Goal: Information Seeking & Learning: Learn about a topic

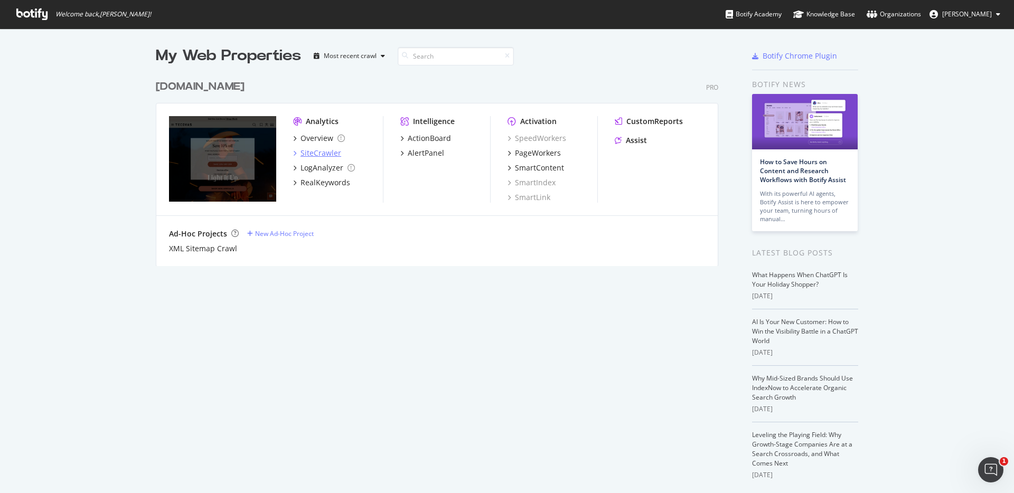
click at [325, 150] on div "SiteCrawler" at bounding box center [321, 153] width 41 height 11
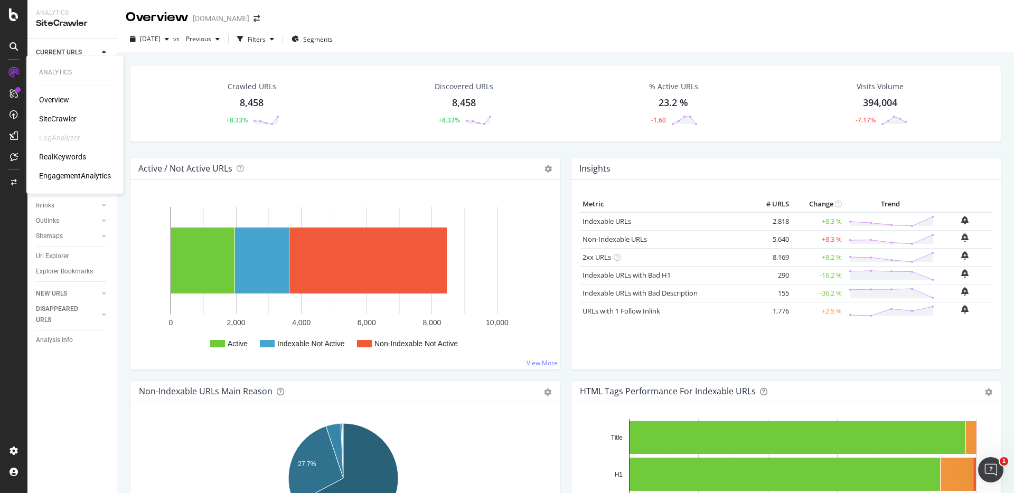
click at [65, 155] on div "RealKeywords" at bounding box center [62, 157] width 47 height 11
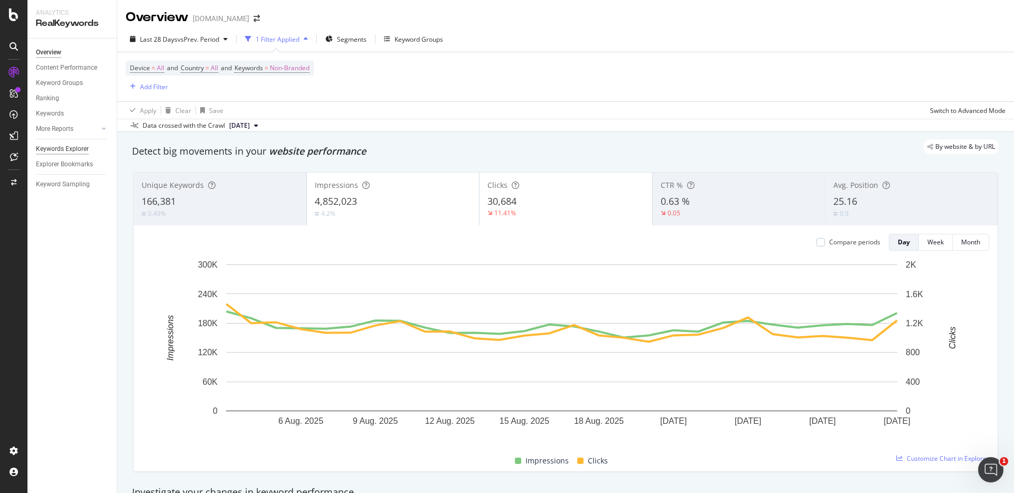
click at [41, 149] on div "Keywords Explorer" at bounding box center [62, 149] width 53 height 11
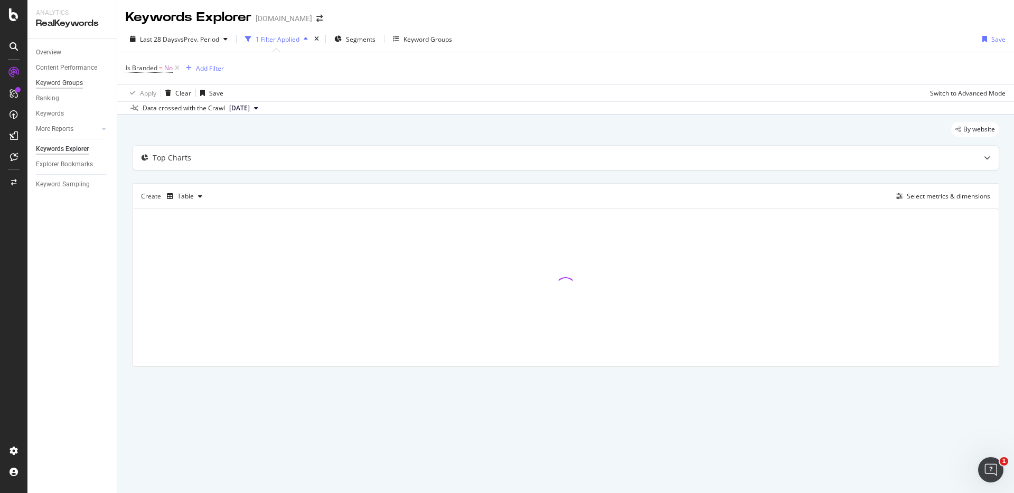
click at [64, 83] on div "Keyword Groups" at bounding box center [59, 83] width 47 height 11
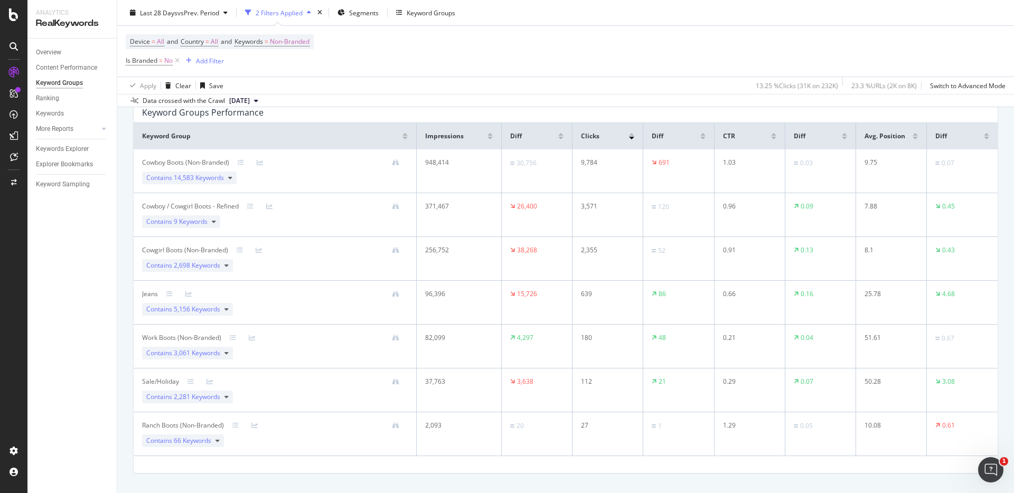
scroll to position [70, 0]
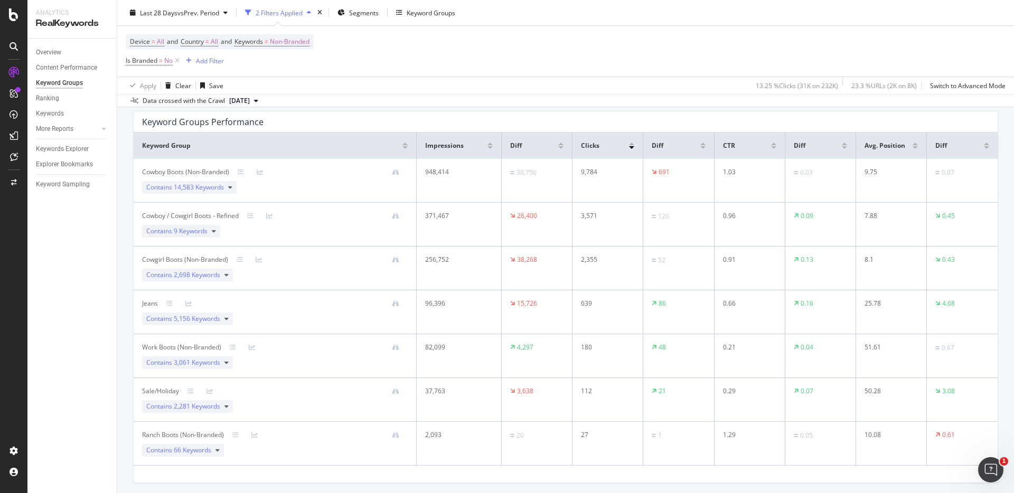
drag, startPoint x: 434, startPoint y: 347, endPoint x: 636, endPoint y: 319, distance: 203.7
click at [437, 346] on div "82,099" at bounding box center [455, 348] width 61 height 10
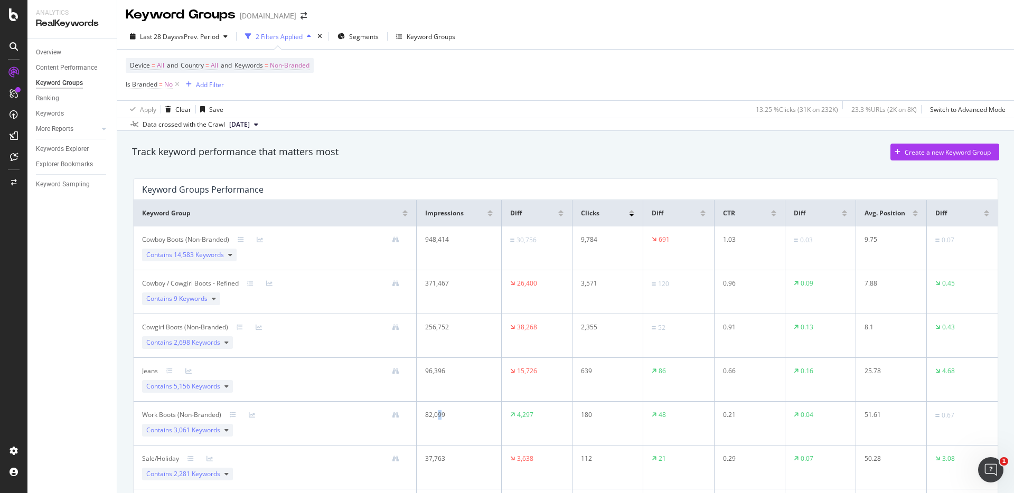
scroll to position [0, 0]
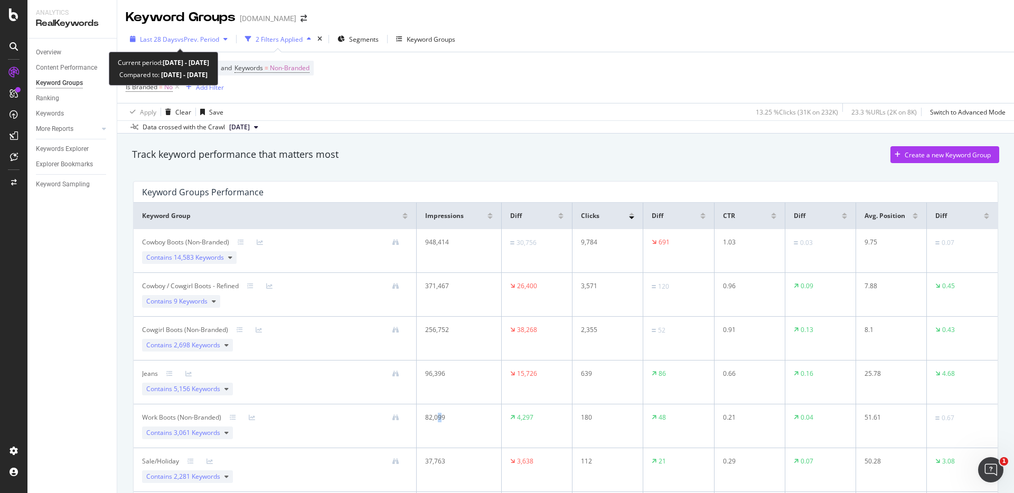
click at [183, 35] on span "vs Prev. Period" at bounding box center [198, 39] width 42 height 9
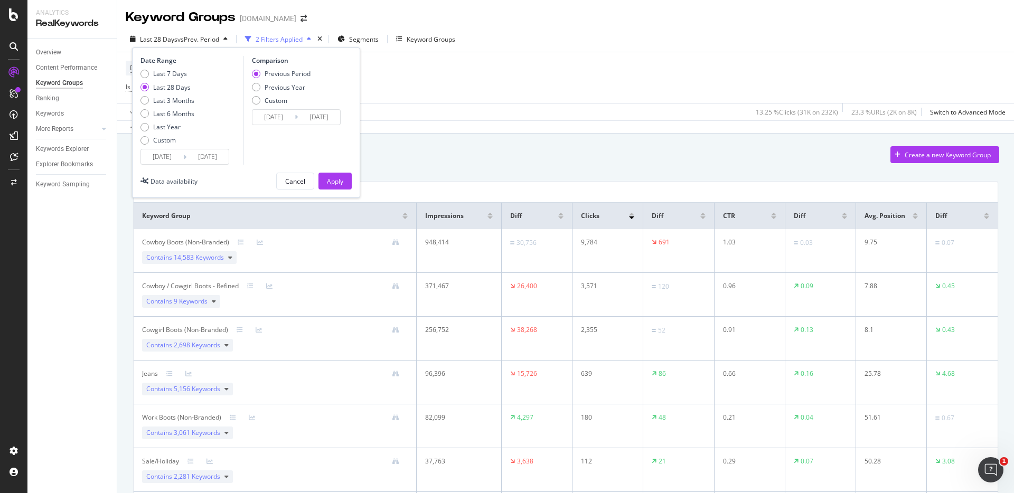
click at [205, 153] on input "[DATE]" at bounding box center [207, 156] width 42 height 15
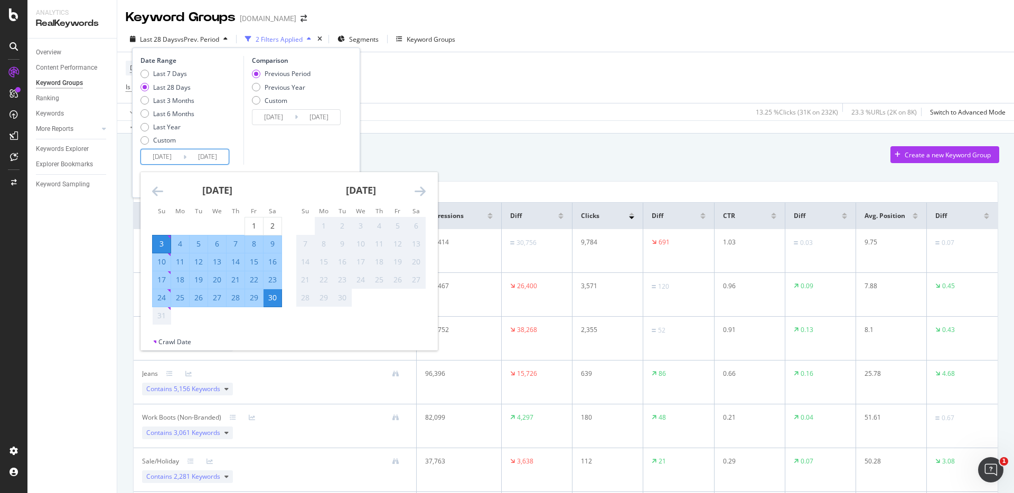
drag, startPoint x: 250, startPoint y: 229, endPoint x: 277, endPoint y: 239, distance: 28.6
click at [250, 229] on div "1" at bounding box center [254, 226] width 18 height 11
type input "[DATE]"
click at [278, 299] on div "30" at bounding box center [273, 298] width 18 height 11
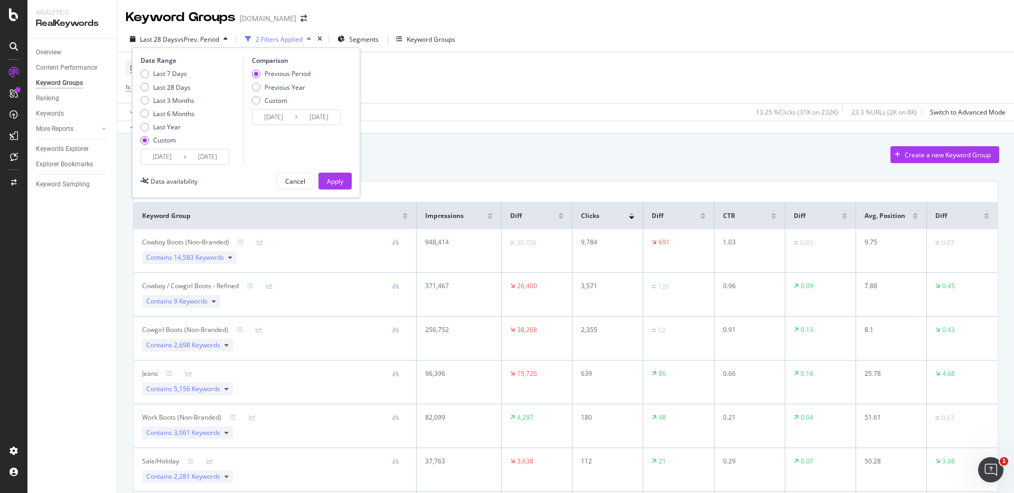
click at [300, 116] on input "[DATE]" at bounding box center [319, 117] width 42 height 15
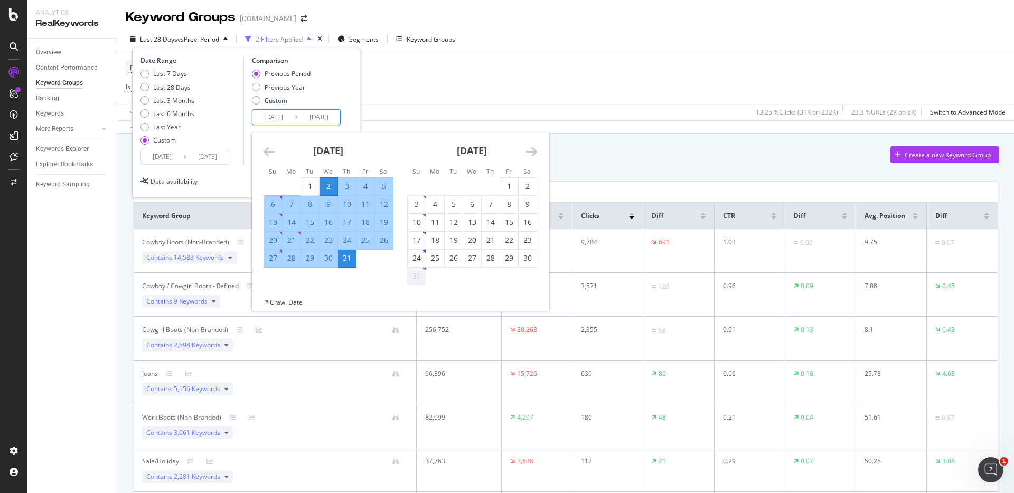
click at [506, 180] on div "1" at bounding box center [509, 186] width 18 height 17
type input "[DATE]"
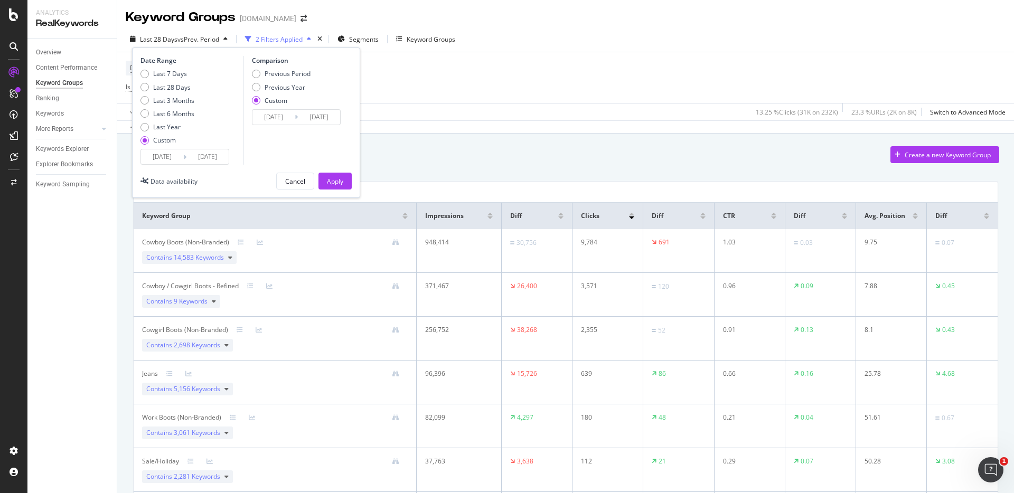
click at [322, 119] on input "[DATE]" at bounding box center [319, 117] width 42 height 15
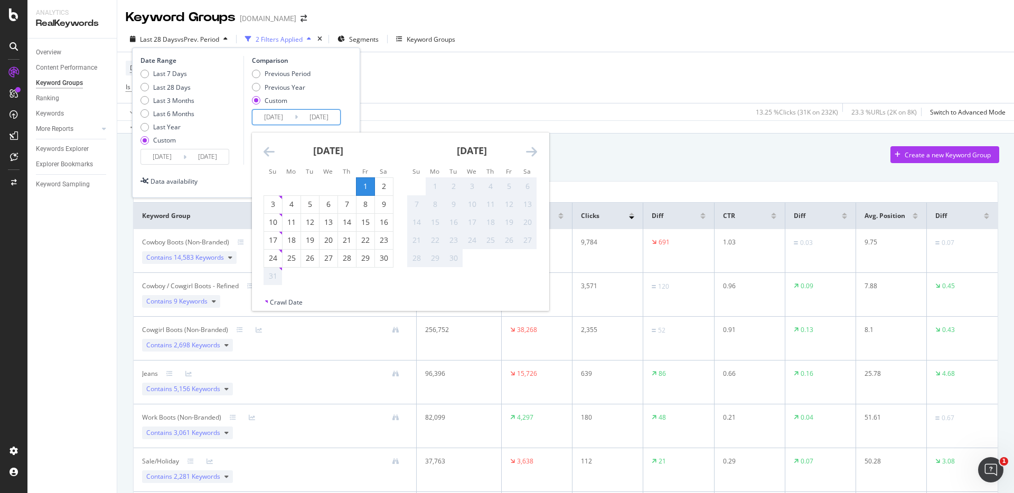
click at [322, 120] on input "[DATE]" at bounding box center [319, 117] width 42 height 15
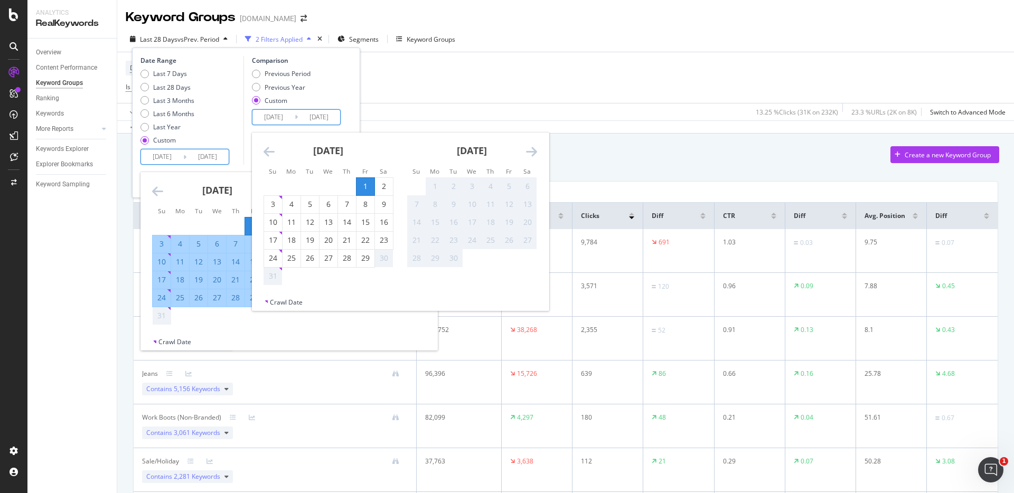
click at [198, 160] on input "[DATE]" at bounding box center [207, 156] width 42 height 15
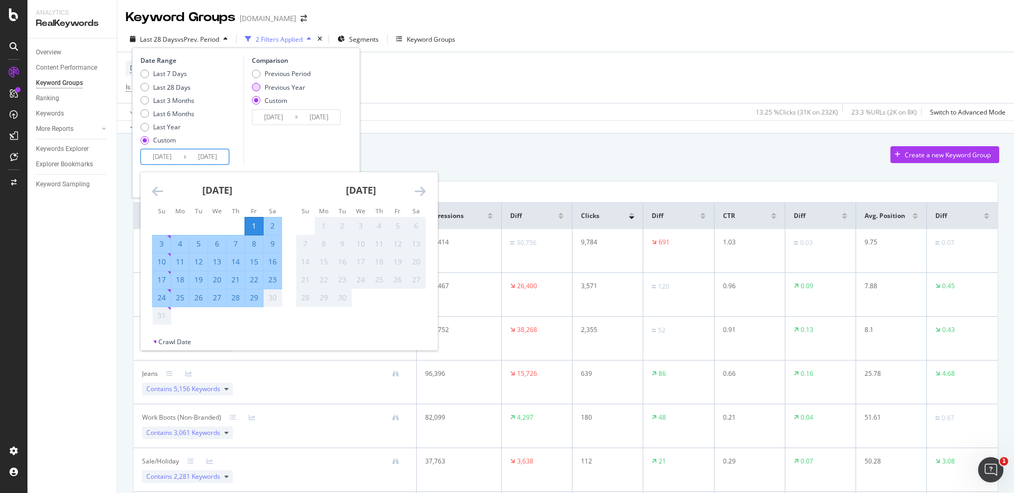
click at [284, 86] on div "Previous Year" at bounding box center [285, 87] width 41 height 9
type input "[DATE]"
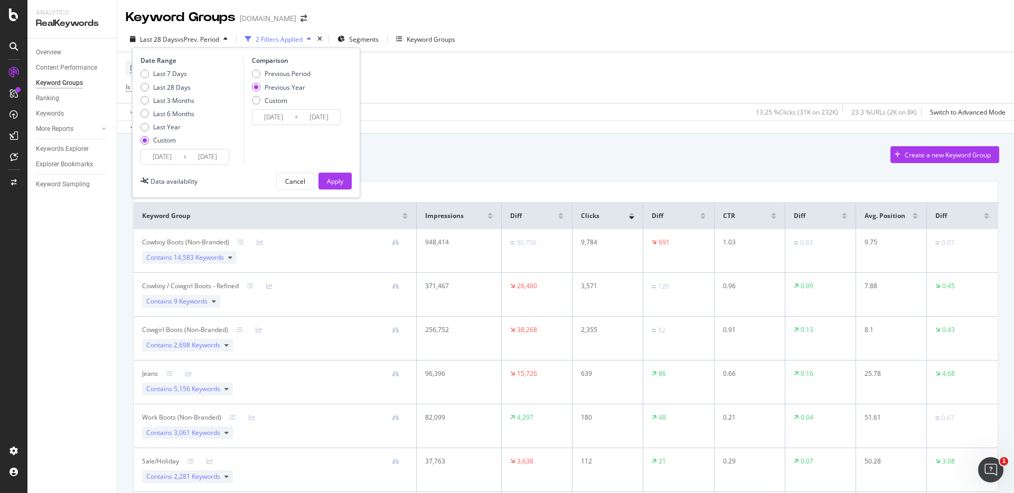
click at [302, 114] on input "[DATE]" at bounding box center [319, 117] width 42 height 15
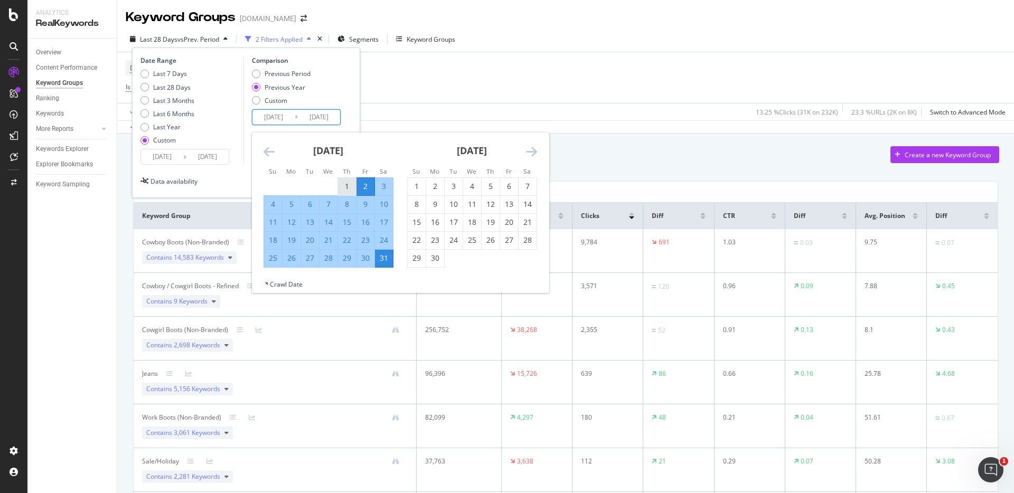
click at [345, 191] on div "1" at bounding box center [347, 186] width 18 height 11
type input "[DATE]"
click at [383, 257] on div "31" at bounding box center [384, 258] width 18 height 11
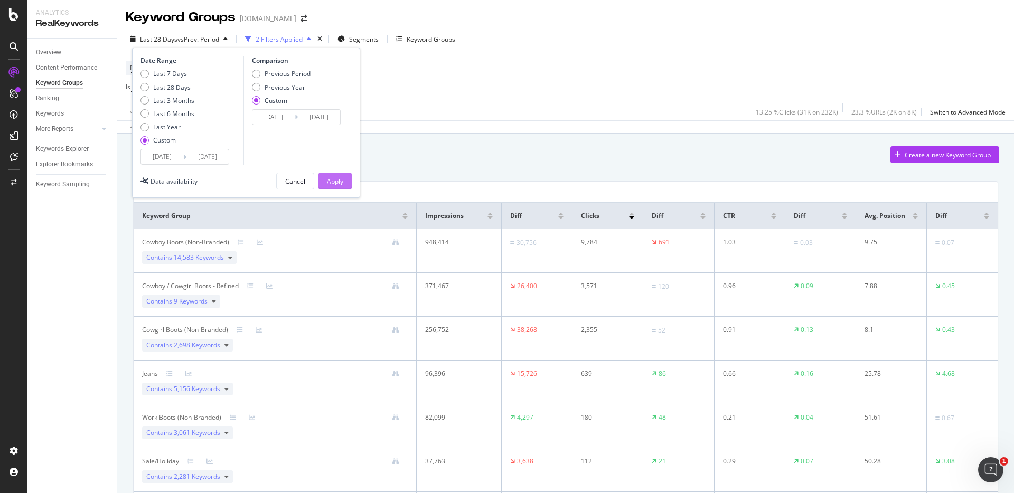
click at [334, 181] on div "Apply" at bounding box center [335, 181] width 16 height 9
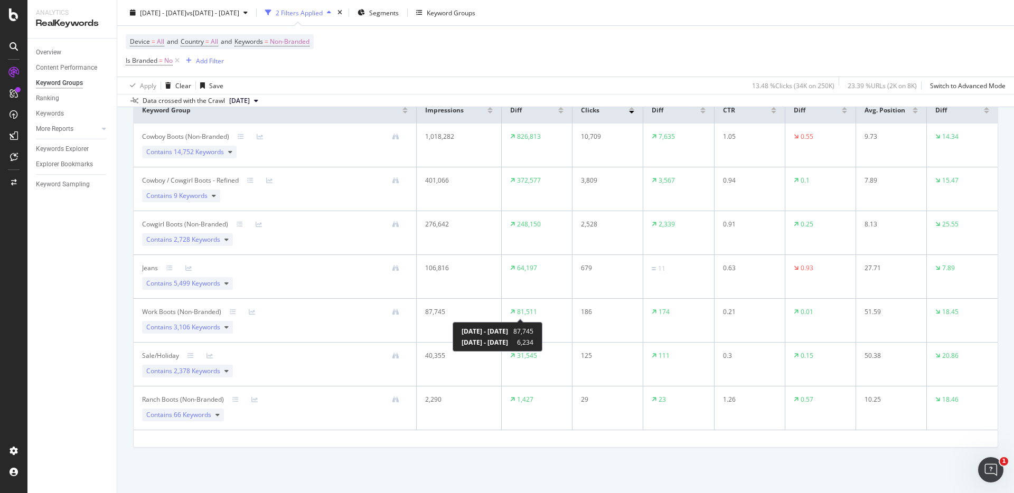
scroll to position [104, 0]
click at [581, 369] on td "125" at bounding box center [608, 367] width 71 height 44
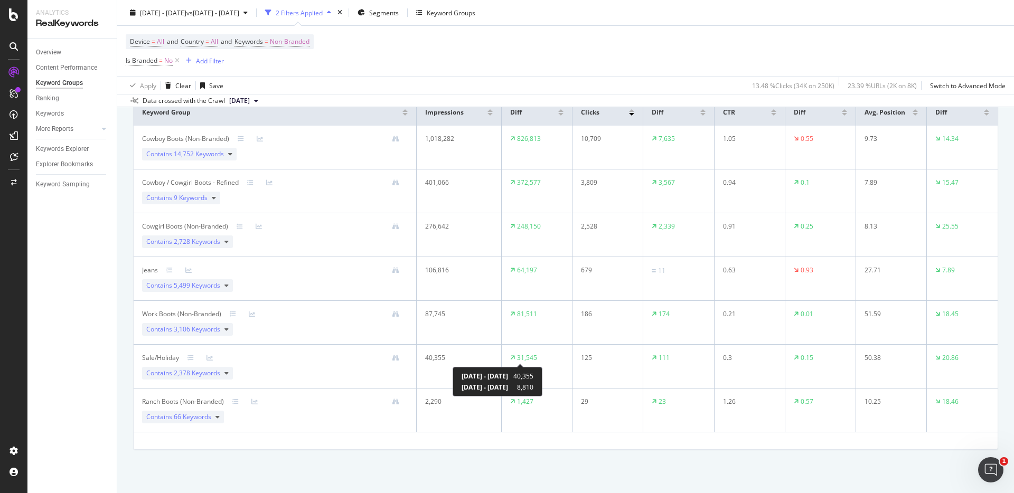
click at [525, 363] on td "31,545" at bounding box center [537, 367] width 71 height 44
click at [461, 321] on td "87,745" at bounding box center [459, 323] width 85 height 44
click at [670, 59] on div "Device = All and Country = All and Keywords = Non-Branded Is Branded = No Add F…" at bounding box center [566, 51] width 880 height 51
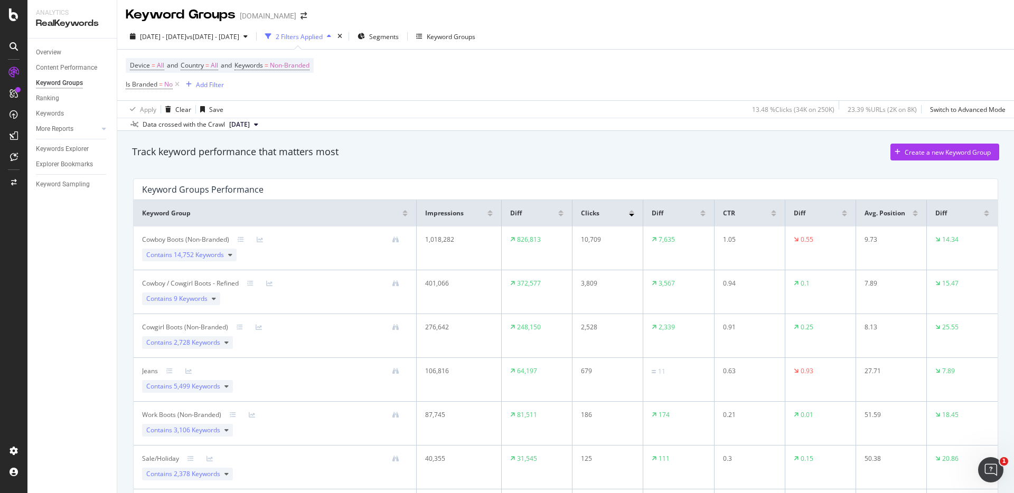
scroll to position [0, 0]
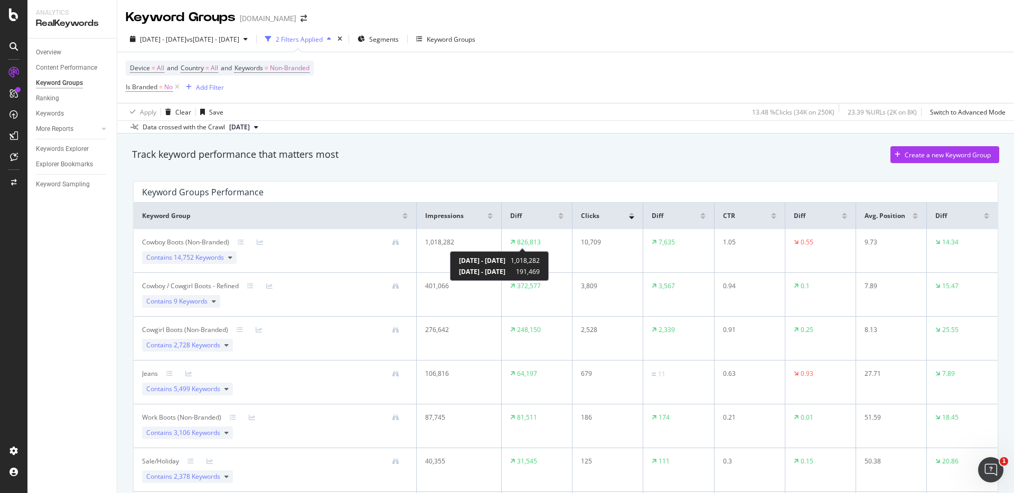
click at [517, 238] on div "826,813" at bounding box center [529, 243] width 24 height 10
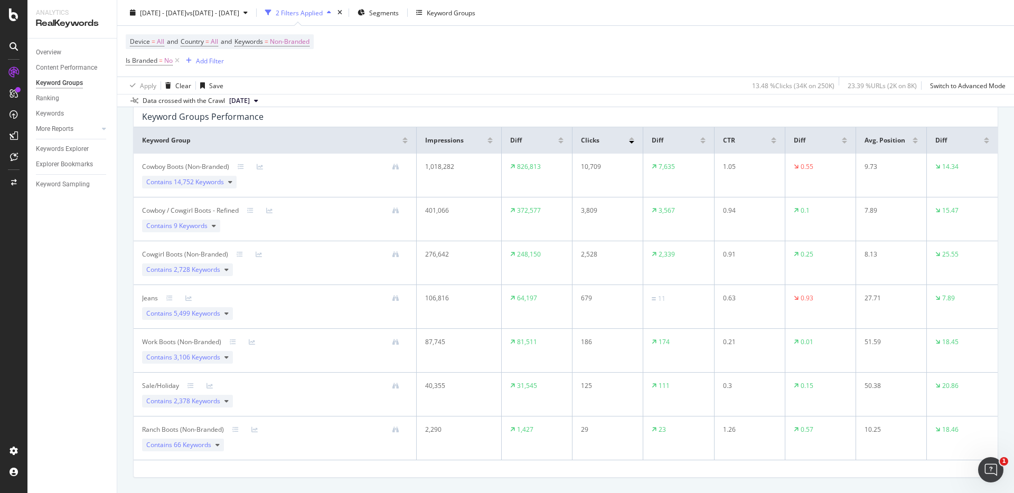
scroll to position [78, 0]
click at [616, 258] on td "2,528" at bounding box center [608, 261] width 71 height 44
click at [435, 314] on td "106,816" at bounding box center [459, 305] width 85 height 44
click at [649, 79] on div "Apply Clear Save 13.48 % Clicks ( 34K on 250K ) 23.39 % URLs ( 2K on 8K ) Switc…" at bounding box center [565, 85] width 897 height 17
